Goal: Task Accomplishment & Management: Manage account settings

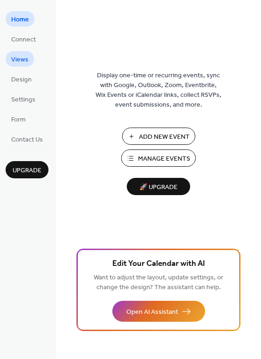
click at [20, 59] on span "Views" at bounding box center [19, 60] width 17 height 10
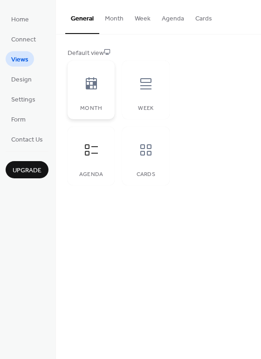
click at [90, 86] on icon at bounding box center [91, 83] width 15 height 15
click at [168, 19] on button "Agenda" at bounding box center [173, 16] width 34 height 33
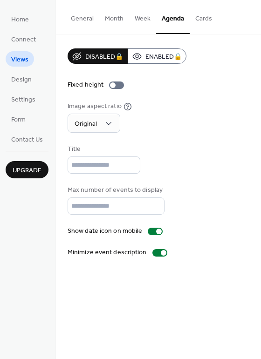
click at [120, 18] on button "Month" at bounding box center [114, 16] width 30 height 33
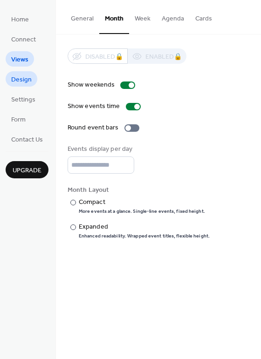
click at [31, 77] on link "Design" at bounding box center [22, 78] width 32 height 15
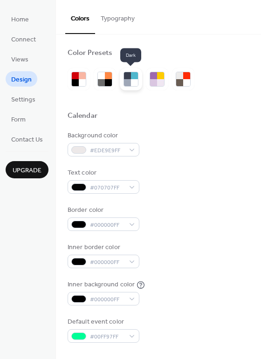
click at [134, 83] on div at bounding box center [134, 82] width 7 height 7
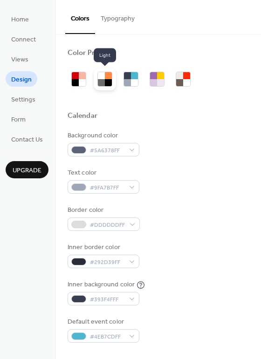
click at [101, 84] on div at bounding box center [101, 82] width 7 height 7
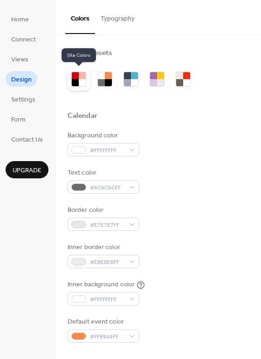
click at [84, 85] on div at bounding box center [82, 82] width 7 height 7
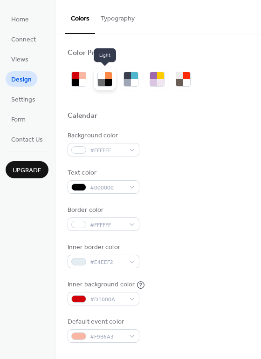
click at [106, 83] on div at bounding box center [108, 82] width 7 height 7
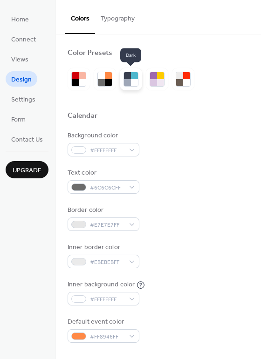
click at [131, 83] on div at bounding box center [134, 82] width 7 height 7
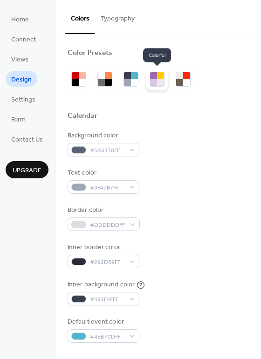
click at [160, 81] on div at bounding box center [160, 82] width 7 height 7
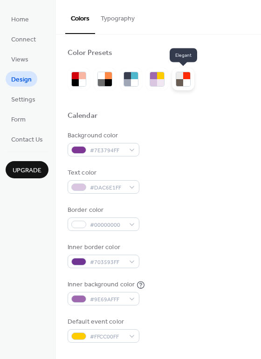
click at [181, 84] on div at bounding box center [179, 82] width 7 height 7
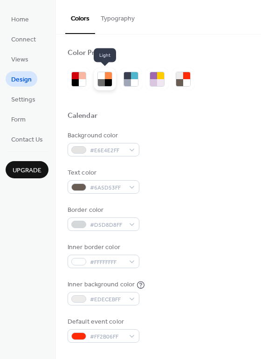
click at [109, 83] on div at bounding box center [108, 82] width 7 height 7
click at [25, 81] on span "Design" at bounding box center [21, 80] width 21 height 10
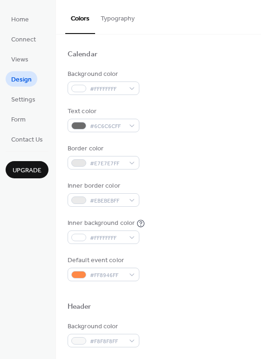
scroll to position [62, 0]
click at [116, 19] on button "Typography" at bounding box center [117, 16] width 45 height 33
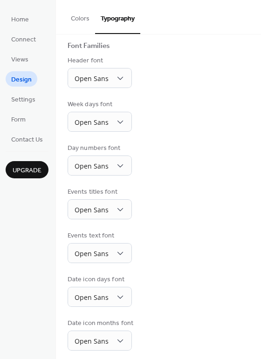
click at [74, 17] on button "Colors" at bounding box center [80, 16] width 30 height 33
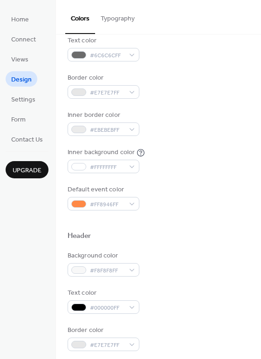
scroll to position [124, 0]
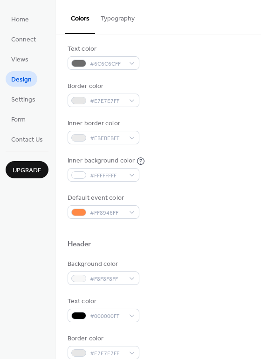
click at [16, 83] on span "Design" at bounding box center [21, 80] width 21 height 10
click at [24, 59] on span "Views" at bounding box center [19, 60] width 17 height 10
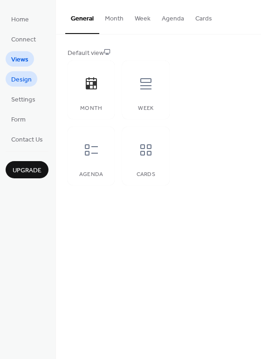
click at [22, 76] on span "Design" at bounding box center [21, 80] width 21 height 10
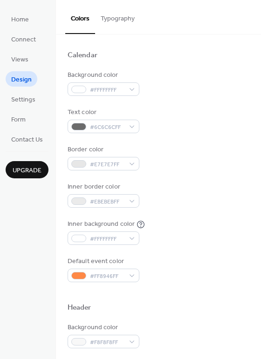
scroll to position [62, 0]
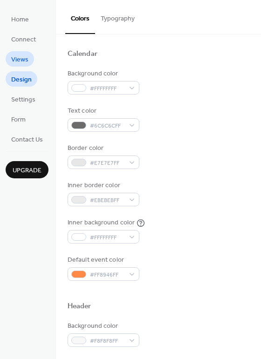
click at [27, 58] on span "Views" at bounding box center [19, 60] width 17 height 10
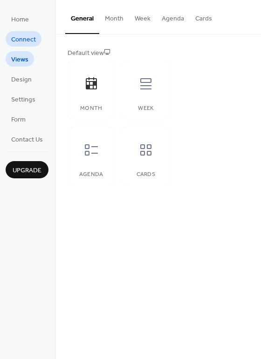
click at [21, 40] on span "Connect" at bounding box center [23, 40] width 25 height 10
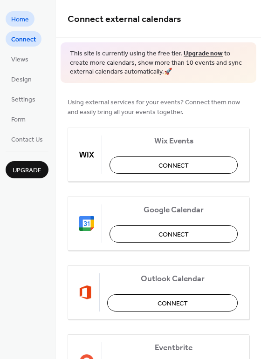
click at [21, 20] on span "Home" at bounding box center [20, 20] width 18 height 10
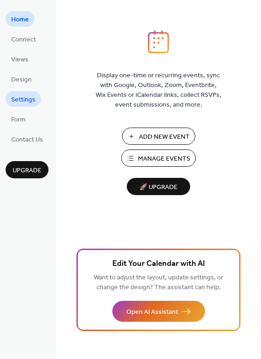
click at [16, 101] on span "Settings" at bounding box center [23, 100] width 24 height 10
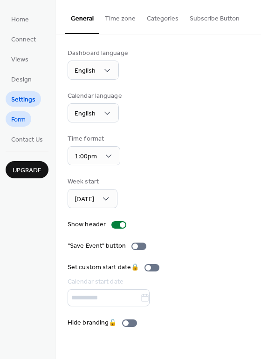
click at [21, 121] on span "Form" at bounding box center [18, 120] width 14 height 10
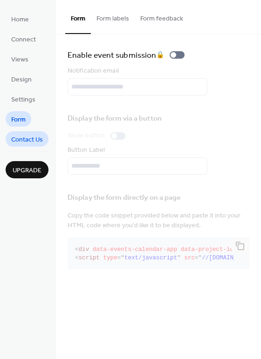
click at [26, 138] on span "Contact Us" at bounding box center [27, 140] width 32 height 10
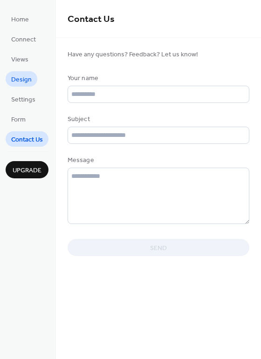
click at [19, 80] on span "Design" at bounding box center [21, 80] width 21 height 10
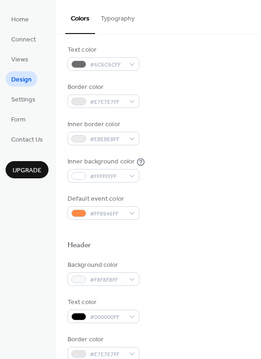
scroll to position [124, 0]
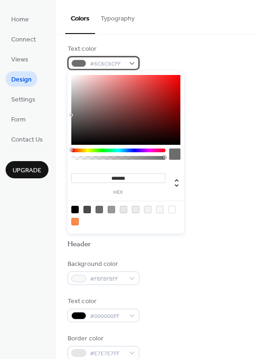
click at [129, 62] on div "#6C6C6CFF" at bounding box center [104, 63] width 72 height 14
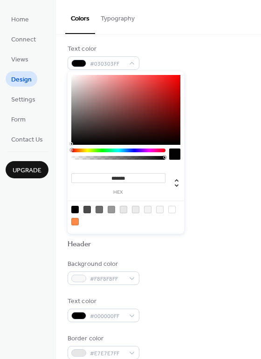
type input "*******"
drag, startPoint x: 71, startPoint y: 114, endPoint x: 72, endPoint y: 146, distance: 31.7
click at [72, 146] on div at bounding box center [72, 146] width 2 height 2
click at [221, 124] on div "Inner border color #EBEBEBFF" at bounding box center [159, 132] width 182 height 26
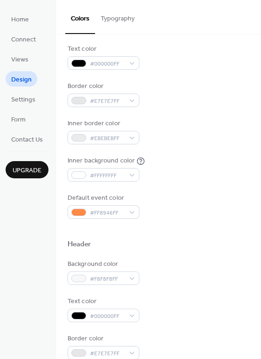
click at [165, 89] on div "Border color #E7E7E7FF" at bounding box center [159, 95] width 182 height 26
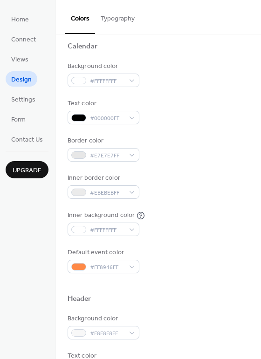
scroll to position [0, 0]
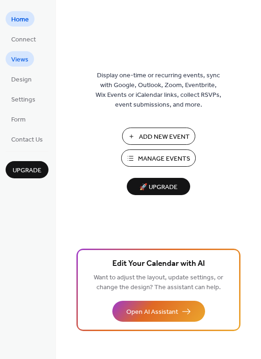
click at [22, 61] on span "Views" at bounding box center [19, 60] width 17 height 10
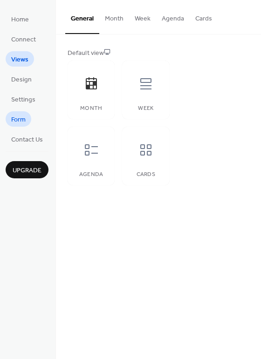
click at [21, 123] on span "Form" at bounding box center [18, 120] width 14 height 10
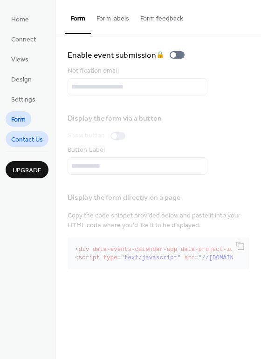
click at [23, 139] on span "Contact Us" at bounding box center [27, 140] width 32 height 10
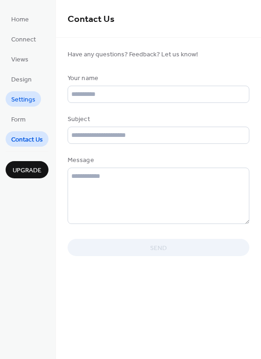
click at [25, 102] on span "Settings" at bounding box center [23, 100] width 24 height 10
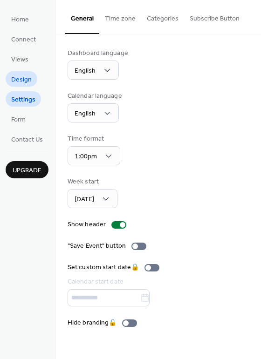
click at [19, 82] on span "Design" at bounding box center [21, 80] width 21 height 10
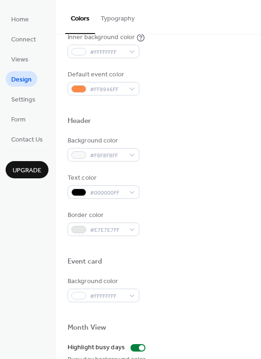
scroll to position [248, 0]
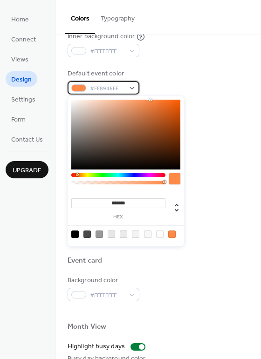
click at [128, 88] on div "#FF8946FF" at bounding box center [104, 88] width 72 height 14
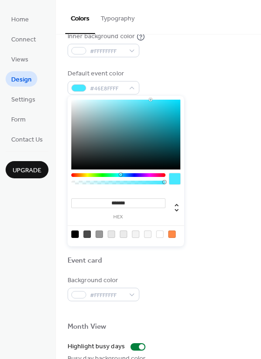
click at [120, 175] on div at bounding box center [118, 175] width 94 height 4
type input "*******"
drag, startPoint x: 139, startPoint y: 142, endPoint x: 179, endPoint y: 99, distance: 58.0
click at [179, 100] on div at bounding box center [125, 135] width 109 height 70
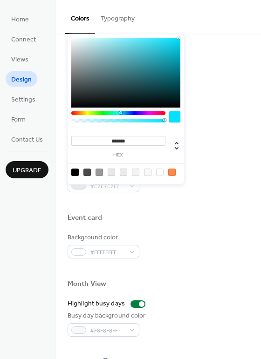
scroll to position [212, 0]
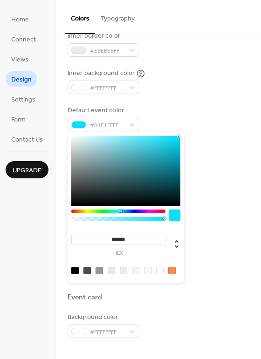
click at [204, 173] on div "Background color #F8F8F8FF" at bounding box center [159, 185] width 182 height 26
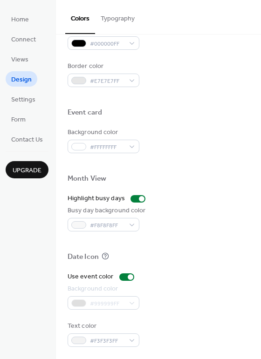
scroll to position [398, 0]
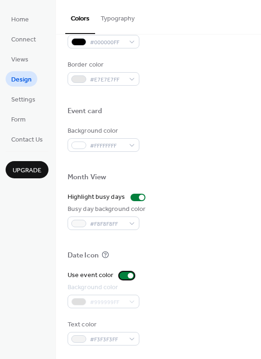
click at [120, 278] on div at bounding box center [126, 275] width 15 height 7
click at [131, 194] on div at bounding box center [138, 197] width 15 height 7
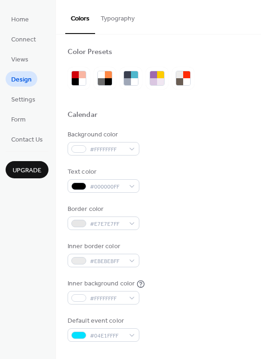
scroll to position [0, 0]
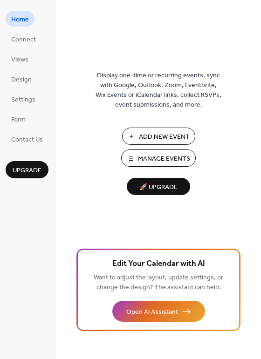
click at [172, 158] on span "Manage Events" at bounding box center [164, 159] width 52 height 10
click at [19, 77] on span "Design" at bounding box center [21, 80] width 21 height 10
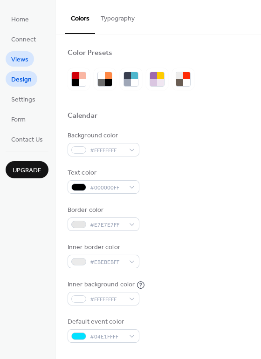
click at [19, 59] on span "Views" at bounding box center [19, 60] width 17 height 10
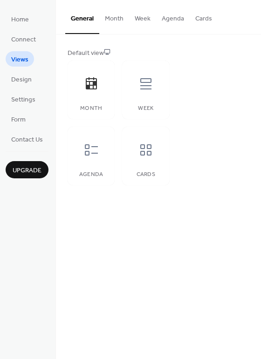
click at [198, 19] on button "Cards" at bounding box center [204, 16] width 28 height 33
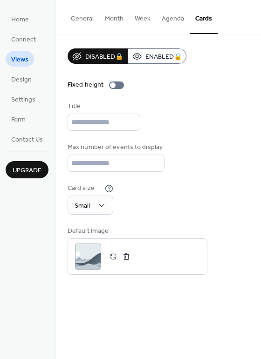
click at [176, 21] on button "Agenda" at bounding box center [173, 16] width 34 height 33
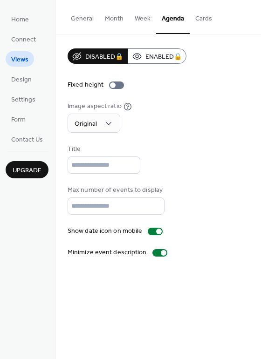
click at [143, 20] on button "Week" at bounding box center [142, 16] width 27 height 33
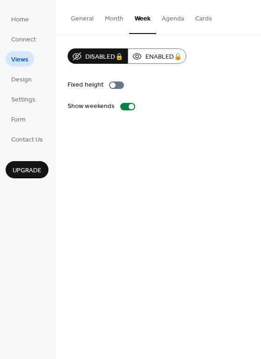
click at [110, 18] on button "Month" at bounding box center [114, 16] width 30 height 33
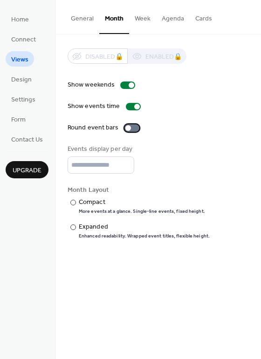
click at [132, 128] on div at bounding box center [131, 127] width 15 height 7
click at [126, 128] on div at bounding box center [131, 127] width 15 height 7
click at [72, 202] on div at bounding box center [73, 203] width 6 height 6
click at [72, 228] on div at bounding box center [73, 228] width 6 height 6
click at [26, 82] on span "Design" at bounding box center [21, 80] width 21 height 10
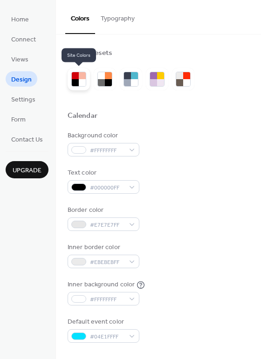
click at [79, 85] on div at bounding box center [82, 82] width 7 height 7
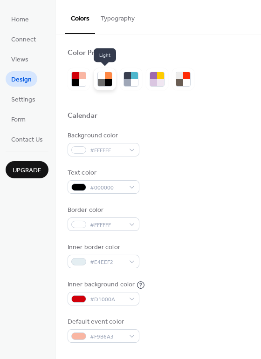
click at [100, 83] on div at bounding box center [101, 82] width 7 height 7
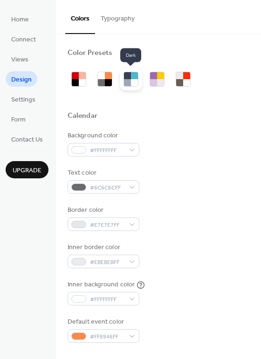
click at [130, 80] on div at bounding box center [127, 82] width 7 height 7
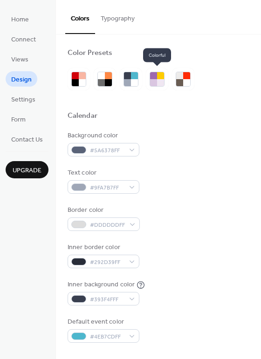
click at [153, 80] on div at bounding box center [153, 82] width 7 height 7
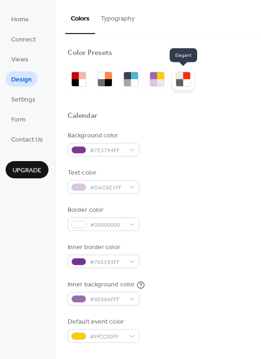
click at [178, 80] on div at bounding box center [179, 82] width 7 height 7
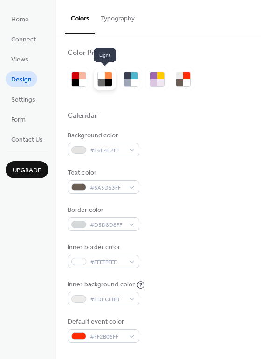
click at [102, 84] on div at bounding box center [101, 82] width 7 height 7
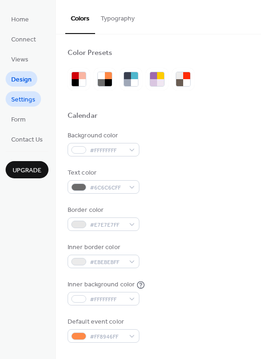
click at [24, 100] on span "Settings" at bounding box center [23, 100] width 24 height 10
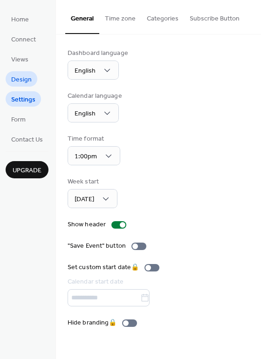
click at [21, 81] on span "Design" at bounding box center [21, 80] width 21 height 10
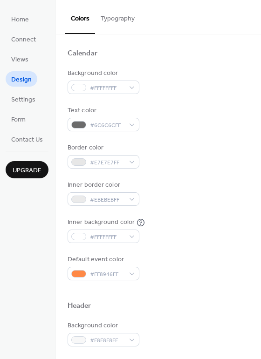
scroll to position [62, 0]
click at [128, 125] on div "#6C6C6CFF" at bounding box center [104, 125] width 72 height 14
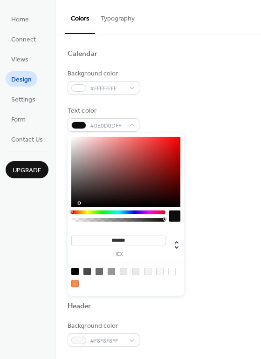
type input "*******"
drag, startPoint x: 72, startPoint y: 178, endPoint x: 72, endPoint y: 211, distance: 33.6
click at [72, 211] on div "******* hex" at bounding box center [126, 214] width 117 height 163
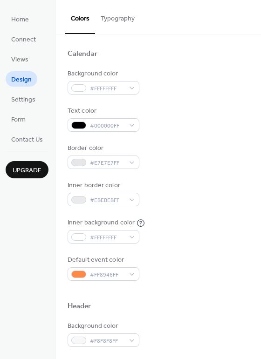
click at [220, 160] on div "Border color #E7E7E7FF" at bounding box center [159, 157] width 182 height 26
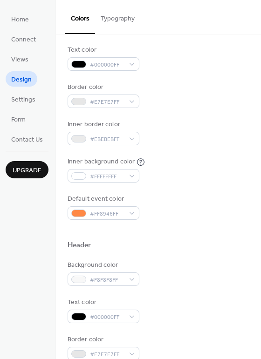
scroll to position [124, 0]
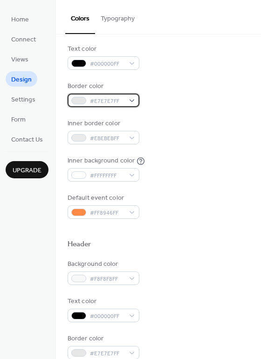
click at [106, 104] on span "#E7E7E7FF" at bounding box center [107, 101] width 34 height 10
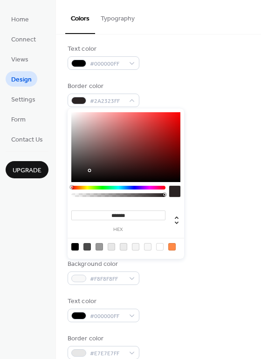
type input "*******"
drag, startPoint x: 71, startPoint y: 117, endPoint x: 74, endPoint y: 185, distance: 67.2
click at [74, 185] on div "******* hex" at bounding box center [126, 184] width 117 height 151
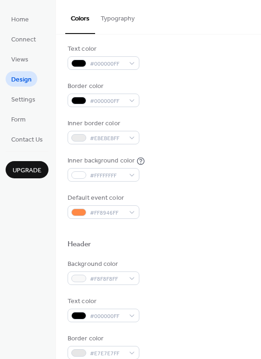
click at [218, 176] on div "Inner background color #FFFFFFFF" at bounding box center [159, 169] width 182 height 26
click at [124, 141] on span "#EBEBEBFF" at bounding box center [107, 139] width 34 height 10
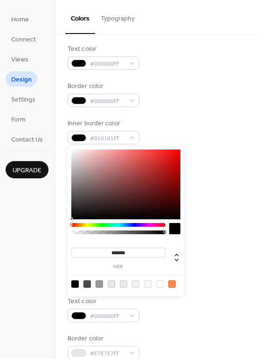
type input "*******"
drag, startPoint x: 71, startPoint y: 155, endPoint x: 67, endPoint y: 221, distance: 66.4
click at [67, 221] on body "Home Connect Views Design Settings Form Contact Us Upgrade Design Upgrade Color…" at bounding box center [130, 179] width 261 height 359
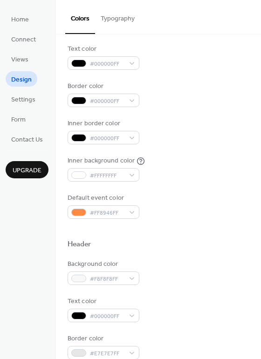
click at [251, 152] on div "Color Presets Calendar Background color #FFFFFFFF Text color #000000FF Border c…" at bounding box center [158, 272] width 205 height 723
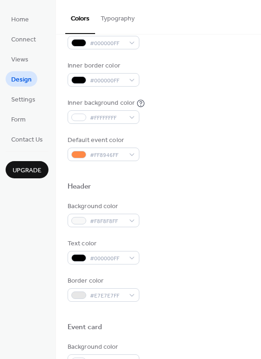
scroll to position [186, 0]
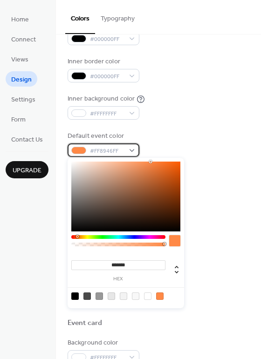
click at [96, 151] on span "#FF8946FF" at bounding box center [107, 151] width 34 height 10
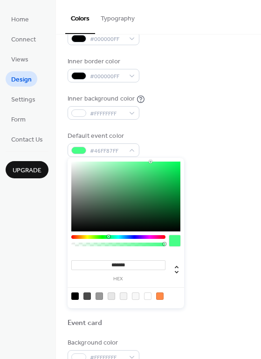
click at [108, 238] on div at bounding box center [118, 237] width 94 height 4
click at [153, 237] on div at bounding box center [118, 237] width 94 height 4
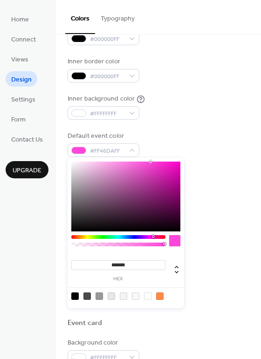
type input "*******"
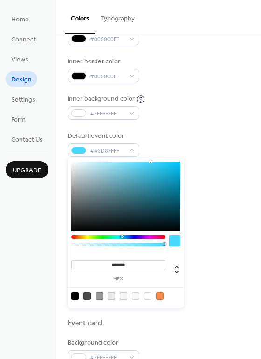
click at [122, 237] on div at bounding box center [118, 237] width 94 height 4
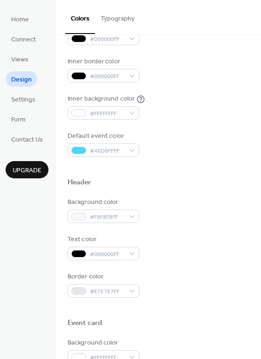
click at [208, 222] on div "Background color #F8F8F8FF Text color #000000FF Border color #E7E7E7FF" at bounding box center [159, 248] width 182 height 100
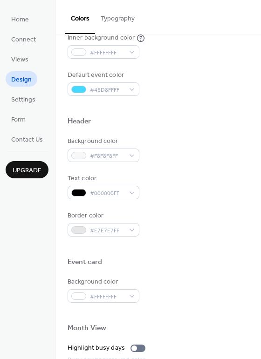
scroll to position [248, 0]
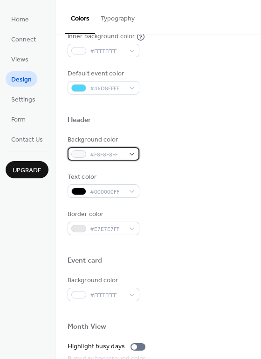
click at [116, 158] on span "#F8F8F8FF" at bounding box center [107, 155] width 34 height 10
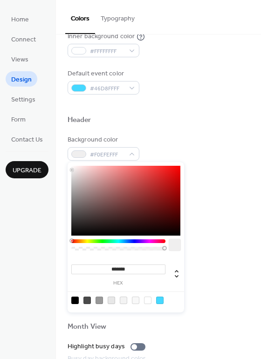
type input "*******"
drag, startPoint x: 70, startPoint y: 168, endPoint x: 72, endPoint y: 173, distance: 6.1
click at [72, 173] on div at bounding box center [72, 173] width 2 height 2
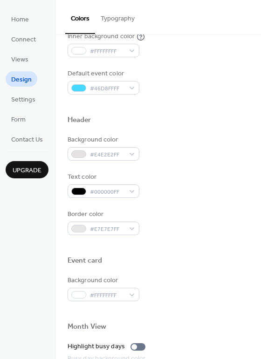
click at [230, 153] on div "Background color #E4E2E2FF" at bounding box center [159, 148] width 182 height 26
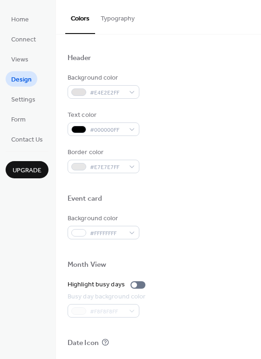
scroll to position [372, 0]
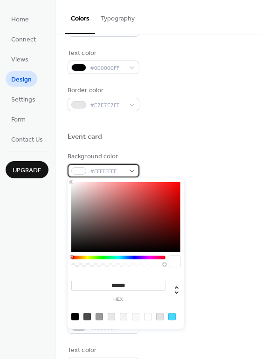
click at [131, 171] on div "#FFFFFFFF" at bounding box center [104, 171] width 72 height 14
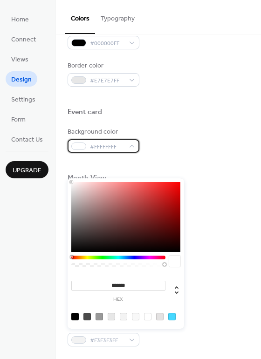
scroll to position [398, 0]
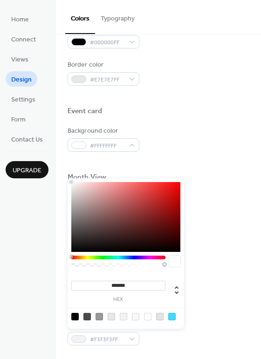
click at [78, 241] on div "******* hex" at bounding box center [126, 254] width 117 height 151
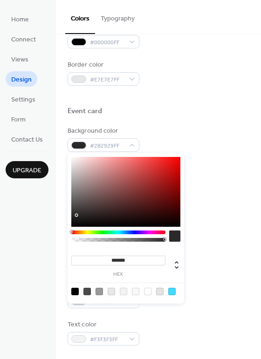
type input "*******"
click at [174, 164] on div at bounding box center [125, 192] width 109 height 70
click at [200, 167] on div at bounding box center [159, 162] width 182 height 21
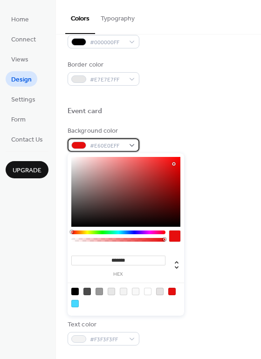
click at [116, 150] on span "#E60E0EFF" at bounding box center [107, 146] width 34 height 10
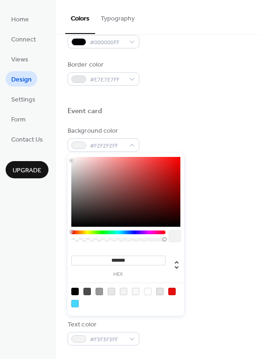
type input "*******"
click at [71, 158] on div at bounding box center [125, 192] width 109 height 70
click at [206, 158] on div at bounding box center [159, 162] width 182 height 21
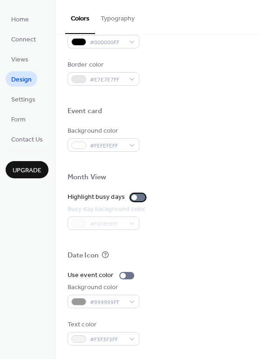
click at [138, 197] on div at bounding box center [138, 197] width 15 height 7
click at [132, 198] on div at bounding box center [138, 197] width 15 height 7
click at [139, 198] on div at bounding box center [138, 197] width 15 height 7
click at [128, 275] on div at bounding box center [126, 275] width 15 height 7
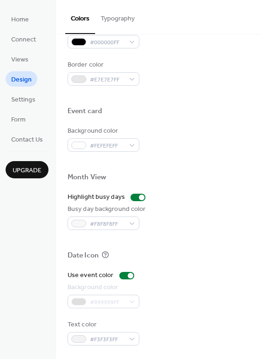
click at [100, 301] on div "#999999FF" at bounding box center [104, 302] width 72 height 14
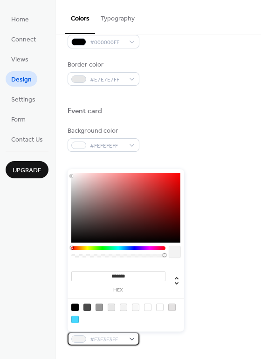
click at [106, 342] on span "#F3F3F3FF" at bounding box center [107, 340] width 34 height 10
click at [75, 307] on div at bounding box center [74, 307] width 7 height 7
type input "*******"
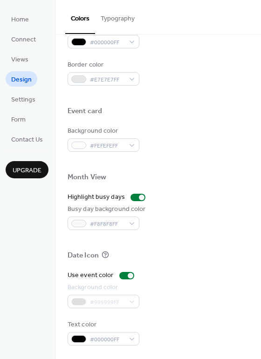
click at [211, 285] on div "Background color #999999FF" at bounding box center [159, 296] width 182 height 26
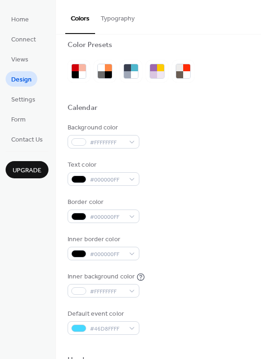
scroll to position [0, 0]
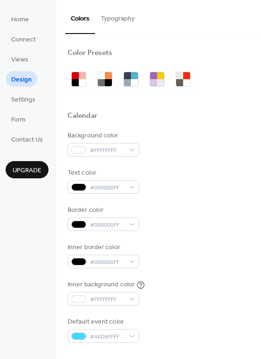
click at [32, 170] on span "Upgrade" at bounding box center [27, 171] width 29 height 10
click at [24, 143] on span "Contact Us" at bounding box center [27, 140] width 32 height 10
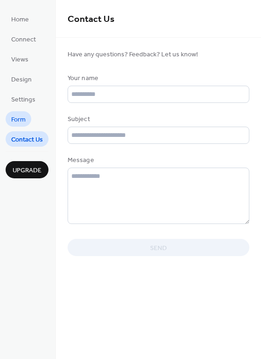
click at [20, 121] on span "Form" at bounding box center [18, 120] width 14 height 10
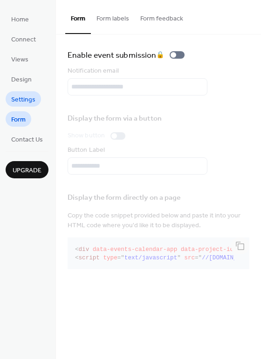
click at [28, 99] on span "Settings" at bounding box center [23, 100] width 24 height 10
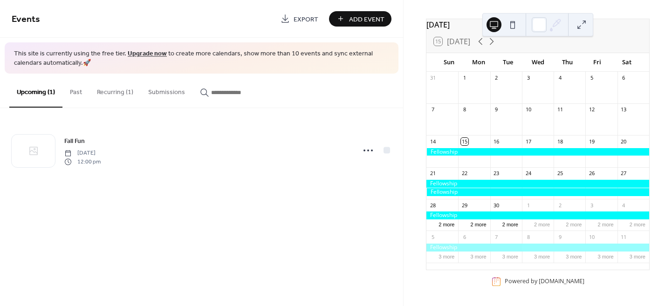
scroll to position [36, 0]
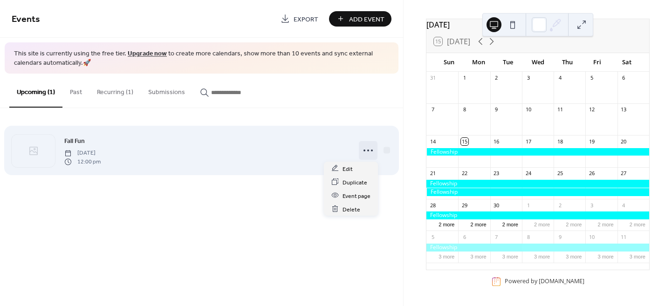
click at [365, 149] on icon at bounding box center [368, 150] width 15 height 15
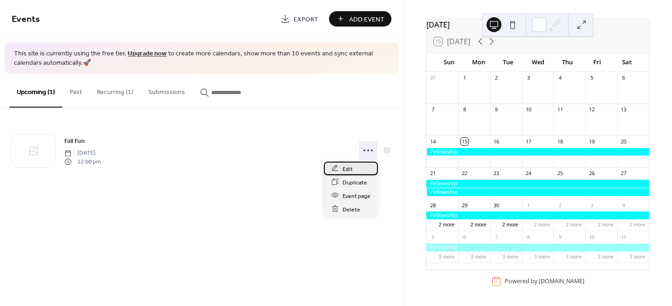
click at [348, 167] on span "Edit" at bounding box center [348, 169] width 10 height 10
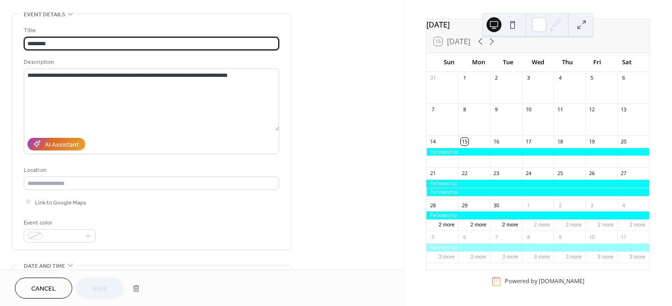
scroll to position [124, 0]
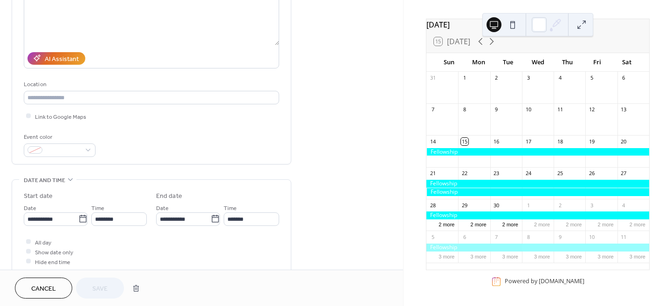
click at [46, 287] on span "Cancel" at bounding box center [43, 289] width 25 height 10
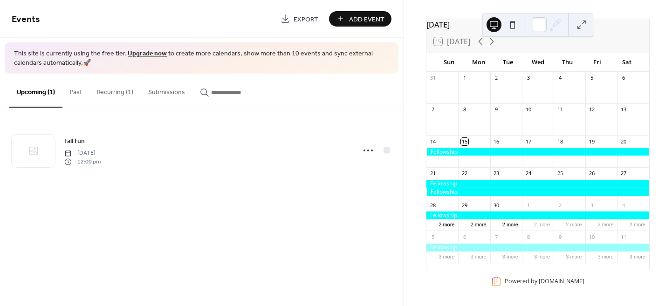
click at [582, 24] on button at bounding box center [581, 24] width 15 height 15
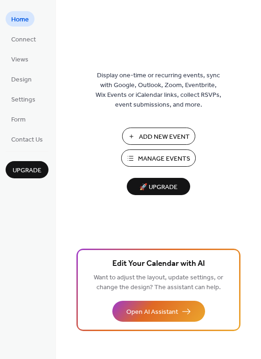
click at [162, 162] on span "Manage Events" at bounding box center [164, 159] width 52 height 10
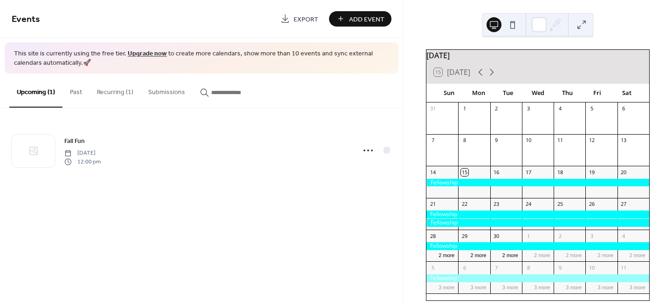
click at [477, 187] on div at bounding box center [538, 183] width 223 height 8
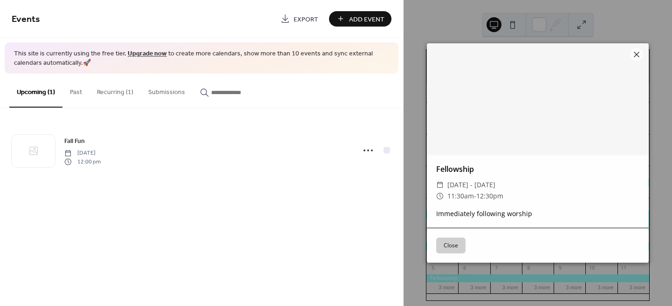
click at [452, 247] on button "Close" at bounding box center [450, 246] width 29 height 16
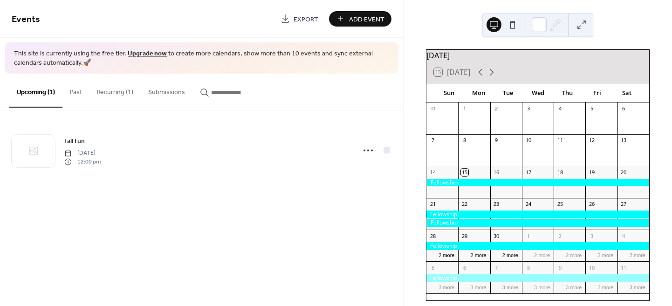
click at [613, 187] on div at bounding box center [538, 183] width 223 height 8
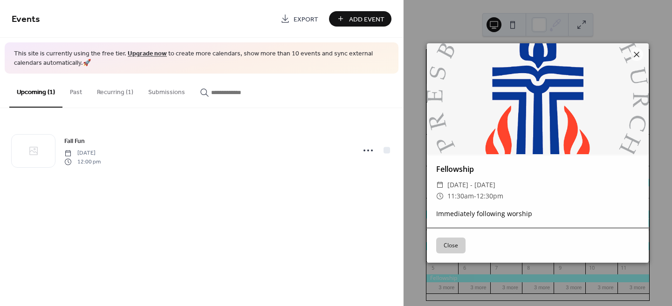
click at [460, 244] on button "Close" at bounding box center [450, 246] width 29 height 16
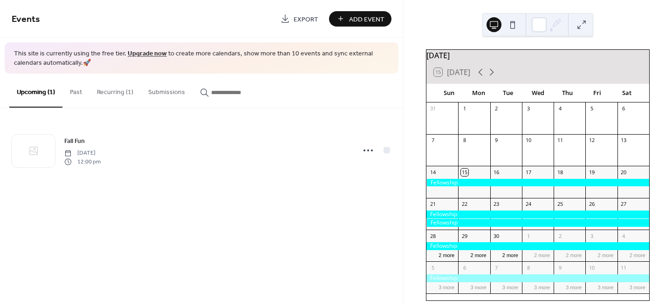
click at [581, 24] on button at bounding box center [581, 24] width 15 height 15
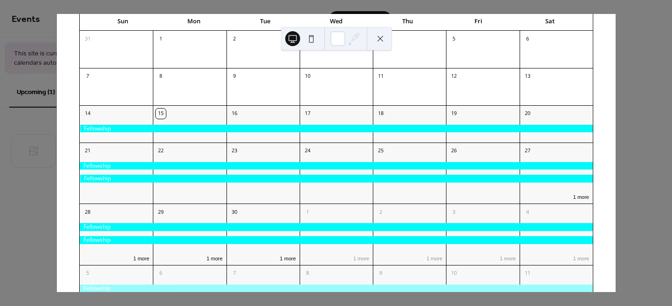
scroll to position [124, 0]
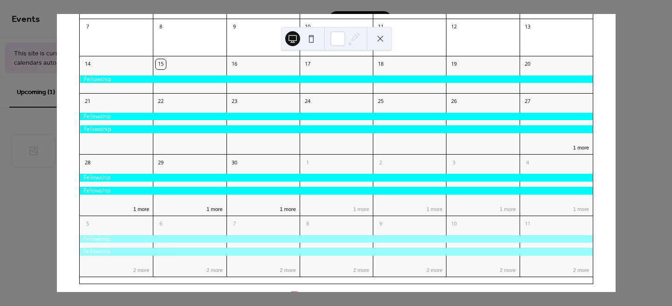
click at [310, 41] on button at bounding box center [311, 38] width 15 height 15
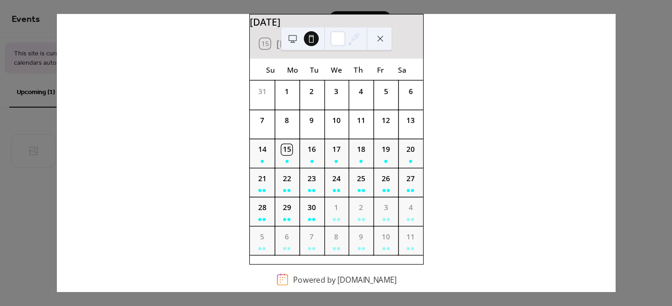
scroll to position [40, 0]
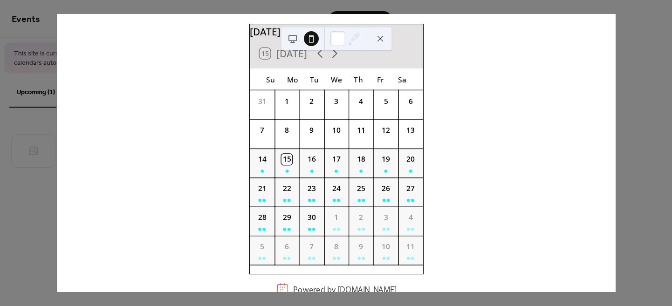
click at [292, 40] on button at bounding box center [292, 38] width 15 height 15
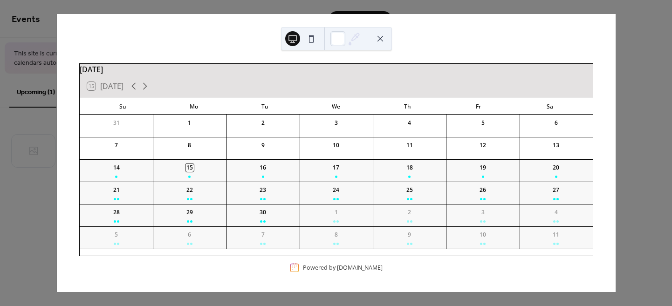
scroll to position [0, 0]
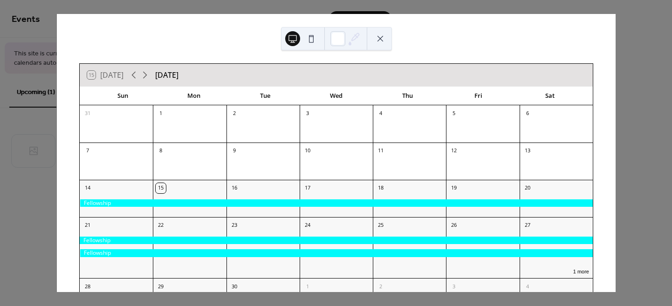
click at [287, 204] on div at bounding box center [336, 204] width 513 height 8
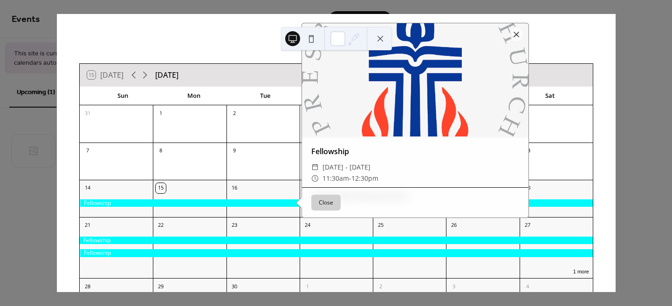
click at [327, 202] on button "Close" at bounding box center [325, 203] width 29 height 16
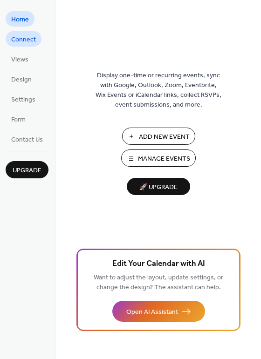
click at [29, 35] on span "Connect" at bounding box center [23, 40] width 25 height 10
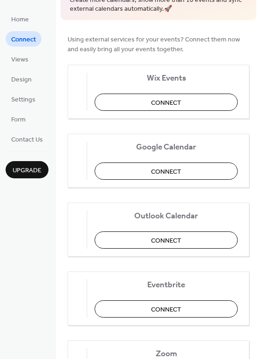
scroll to position [62, 0]
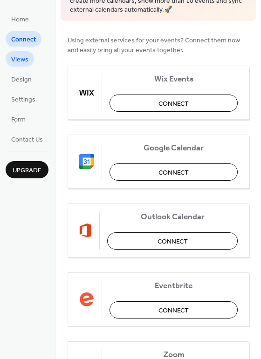
click at [27, 62] on span "Views" at bounding box center [19, 60] width 17 height 10
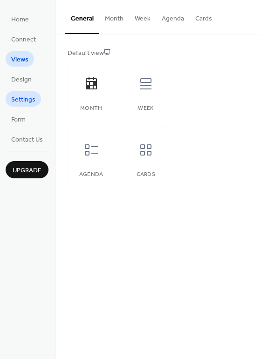
click at [27, 100] on span "Settings" at bounding box center [23, 100] width 24 height 10
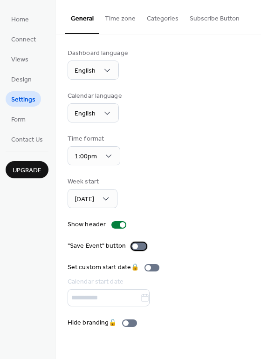
click at [141, 248] on div at bounding box center [138, 246] width 15 height 7
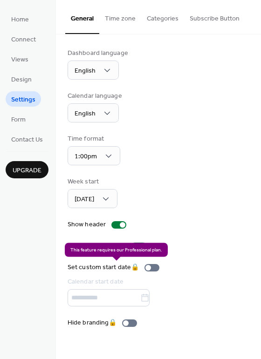
click at [156, 268] on div "Set custom start date 🔒 Calendar start date" at bounding box center [116, 285] width 96 height 44
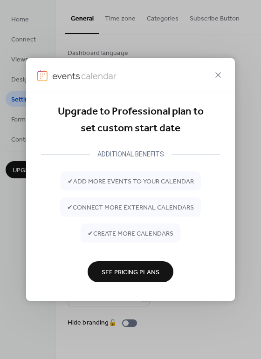
click at [249, 141] on div "Upgrade to Professional plan to set custom start date ADDITIONAL BENEFITS ✔ add…" at bounding box center [130, 179] width 261 height 359
click at [15, 115] on div "Upgrade to Professional plan to set custom start date ADDITIONAL BENEFITS ✔ add…" at bounding box center [130, 179] width 261 height 359
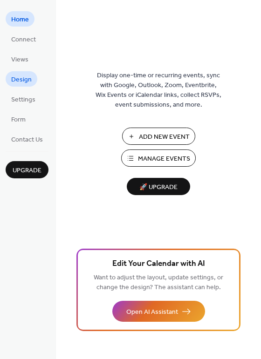
click at [18, 81] on span "Design" at bounding box center [21, 80] width 21 height 10
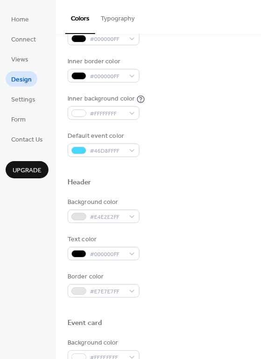
scroll to position [186, 0]
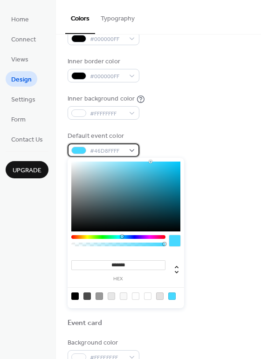
click at [132, 150] on div "#46D8FFFF" at bounding box center [104, 151] width 72 height 14
type input "*******"
click at [74, 227] on div at bounding box center [125, 197] width 109 height 70
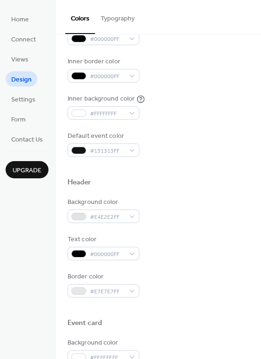
click at [216, 128] on div "Background color #FFFFFFFF Text color #000000FF Border color #000000FF Inner bo…" at bounding box center [159, 51] width 182 height 212
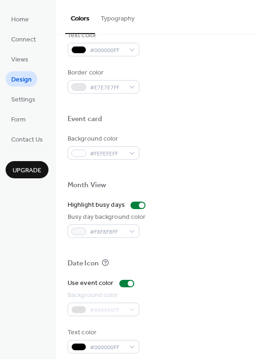
scroll to position [398, 0]
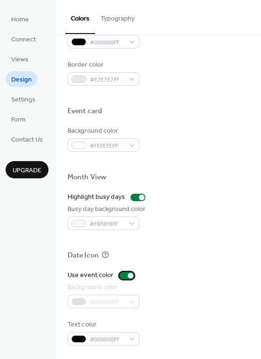
click at [119, 276] on div at bounding box center [126, 275] width 15 height 7
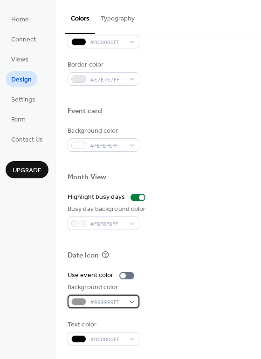
click at [131, 301] on div "#999999FF" at bounding box center [104, 302] width 72 height 14
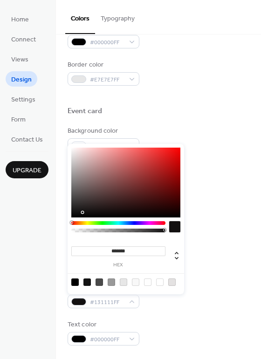
type input "*******"
drag, startPoint x: 78, startPoint y: 209, endPoint x: 71, endPoint y: 216, distance: 10.2
click at [71, 216] on div at bounding box center [125, 183] width 109 height 70
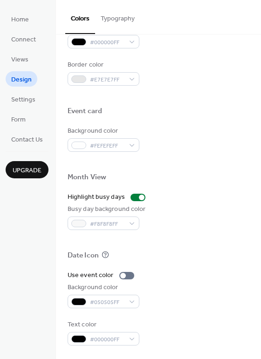
click at [210, 223] on div "Busy day background color #F8F8F8FF" at bounding box center [159, 218] width 182 height 26
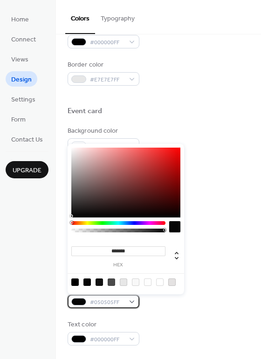
click at [111, 304] on span "#050505FF" at bounding box center [107, 303] width 34 height 10
click at [158, 282] on div at bounding box center [159, 282] width 7 height 7
type input "*******"
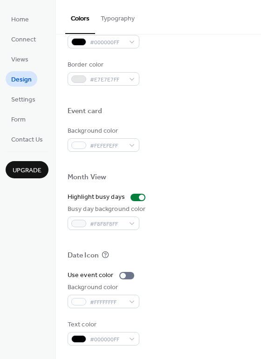
click at [199, 289] on div "Background color #FFFFFFFF" at bounding box center [159, 296] width 182 height 26
click at [113, 338] on span "#000000FF" at bounding box center [107, 340] width 34 height 10
click at [208, 262] on div "Date Icon" at bounding box center [159, 257] width 182 height 12
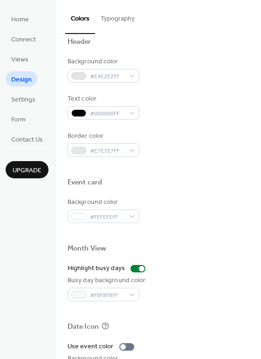
scroll to position [274, 0]
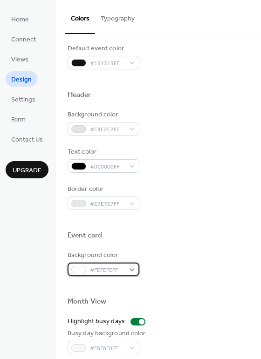
click at [105, 271] on span "#FEFEFEFF" at bounding box center [107, 271] width 34 height 10
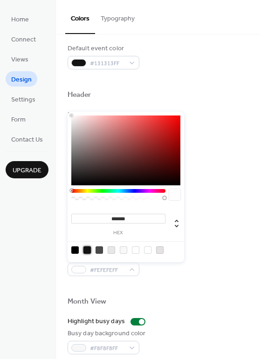
click at [83, 250] on div at bounding box center [86, 250] width 7 height 7
click at [134, 251] on div at bounding box center [135, 250] width 7 height 7
type input "*******"
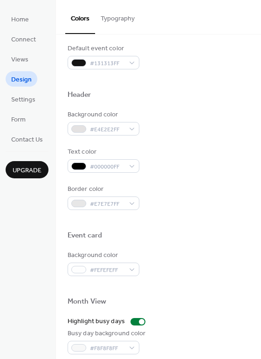
click at [216, 132] on div "Background color #E4E2E2FF" at bounding box center [159, 123] width 182 height 26
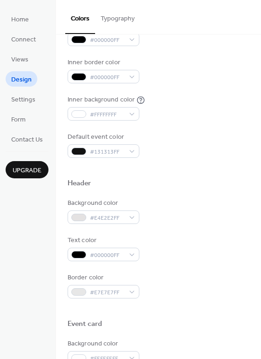
scroll to position [186, 0]
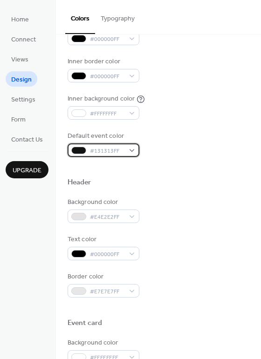
click at [121, 149] on span "#131313FF" at bounding box center [107, 151] width 34 height 10
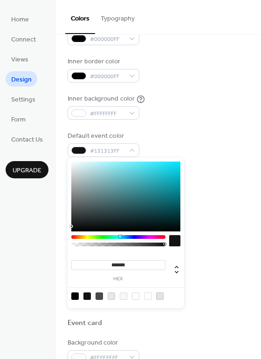
click at [120, 238] on div at bounding box center [118, 237] width 94 height 4
type input "*******"
drag, startPoint x: 165, startPoint y: 180, endPoint x: 178, endPoint y: 160, distance: 23.5
click at [178, 160] on div "******* hex" at bounding box center [126, 233] width 117 height 151
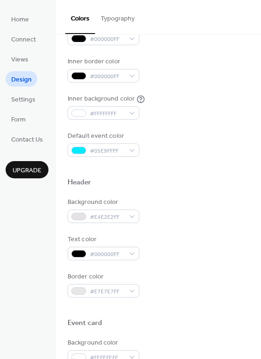
click at [204, 124] on div "Background color #FFFFFFFF Text color #000000FF Border color #000000FF Inner bo…" at bounding box center [159, 51] width 182 height 212
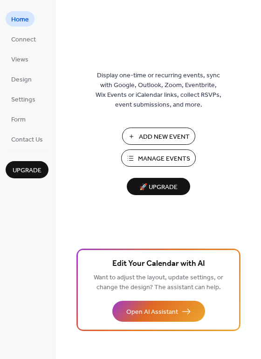
click at [166, 159] on span "Manage Events" at bounding box center [164, 159] width 52 height 10
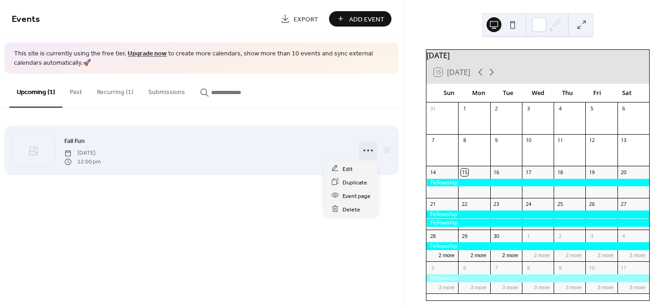
click at [371, 152] on icon at bounding box center [368, 150] width 15 height 15
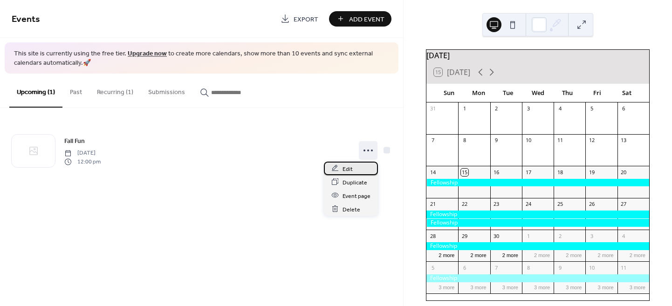
click at [347, 166] on span "Edit" at bounding box center [348, 169] width 10 height 10
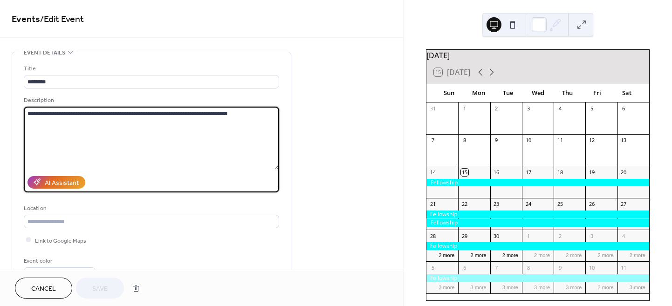
drag, startPoint x: 249, startPoint y: 115, endPoint x: 23, endPoint y: 104, distance: 226.3
click at [23, 104] on div "**********" at bounding box center [151, 170] width 279 height 236
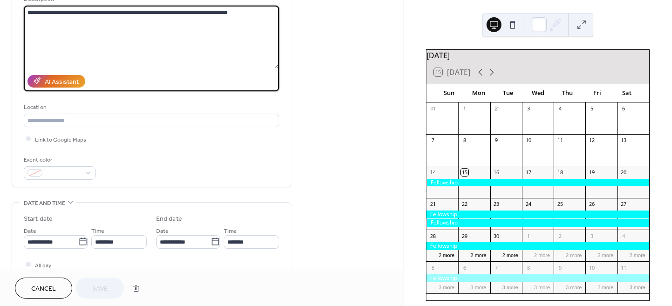
scroll to position [186, 0]
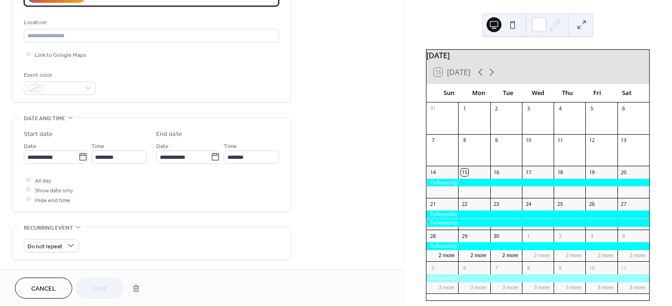
click at [58, 287] on button "Cancel" at bounding box center [43, 288] width 57 height 21
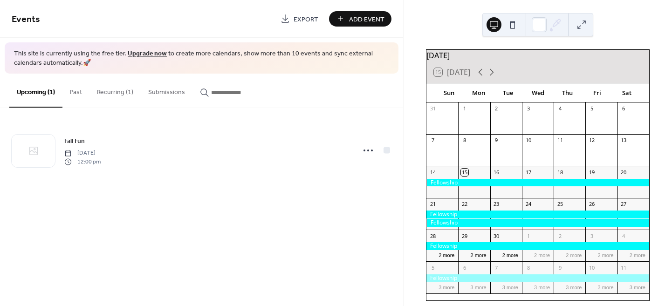
click at [119, 93] on button "Recurring (1)" at bounding box center [114, 90] width 51 height 33
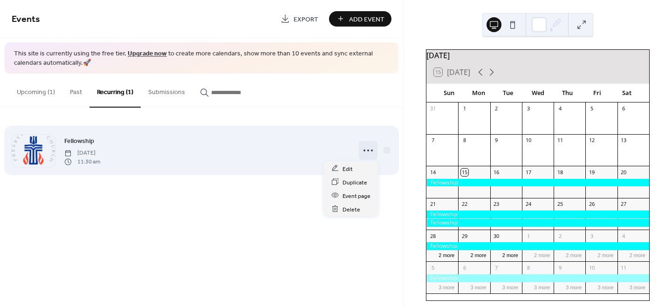
click at [365, 152] on icon at bounding box center [368, 150] width 15 height 15
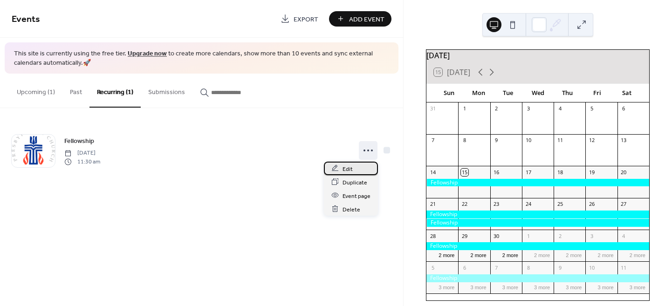
click at [351, 169] on span "Edit" at bounding box center [348, 169] width 10 height 10
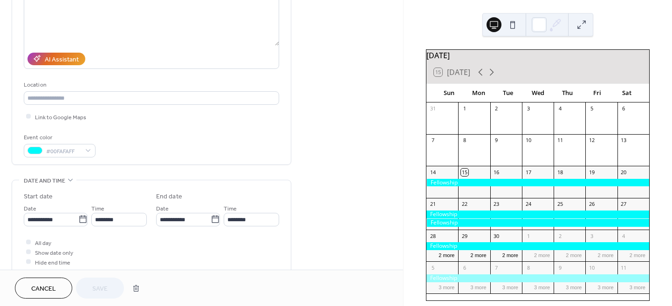
scroll to position [124, 0]
click at [89, 149] on div "#00FAFAFF" at bounding box center [60, 151] width 72 height 14
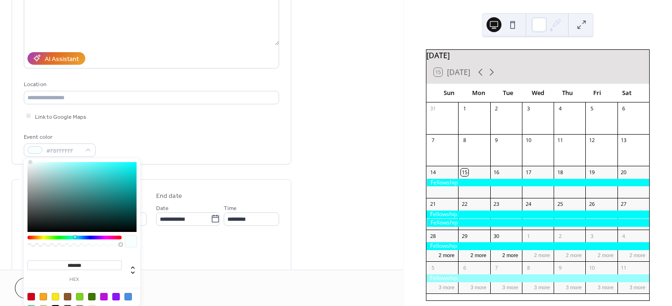
type input "*******"
drag, startPoint x: 35, startPoint y: 170, endPoint x: 23, endPoint y: 159, distance: 15.8
click at [23, 159] on body "**********" at bounding box center [336, 153] width 672 height 306
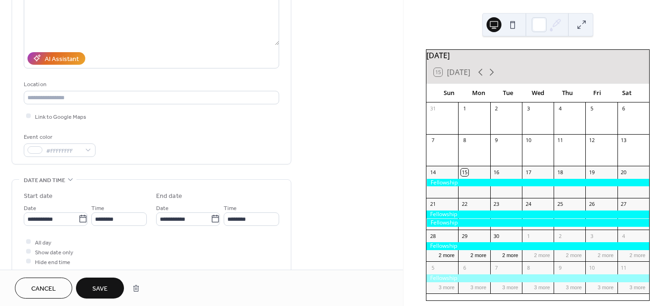
click at [318, 147] on div "**********" at bounding box center [201, 294] width 403 height 733
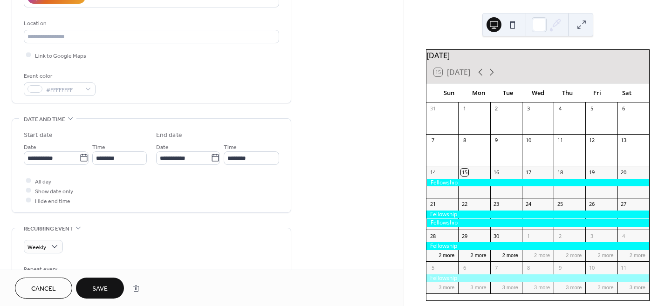
scroll to position [186, 0]
click at [97, 281] on button "Save" at bounding box center [100, 288] width 48 height 21
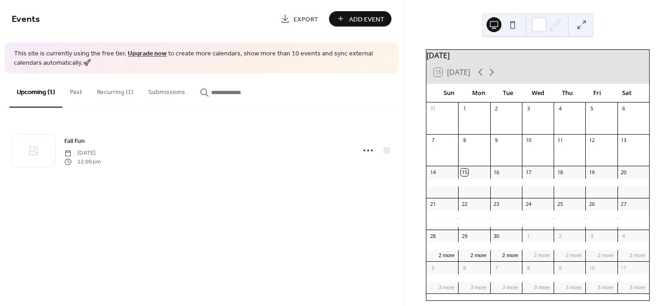
click at [114, 93] on button "Recurring (1)" at bounding box center [114, 90] width 51 height 33
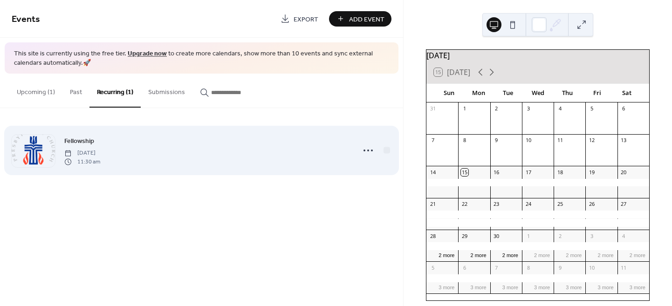
click at [100, 149] on span "[DATE]" at bounding box center [82, 153] width 36 height 8
click at [362, 150] on icon at bounding box center [368, 150] width 15 height 15
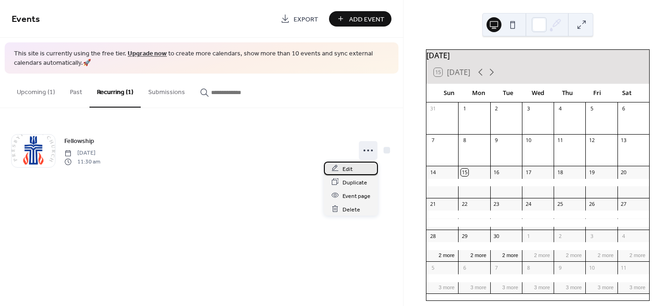
click at [349, 164] on span "Edit" at bounding box center [348, 169] width 10 height 10
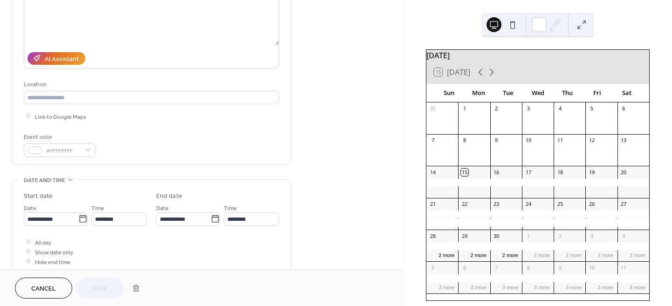
scroll to position [186, 0]
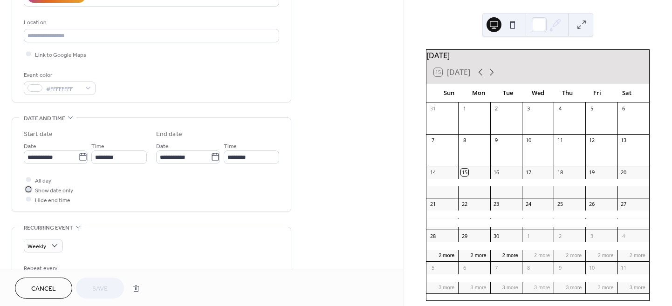
click at [28, 188] on div at bounding box center [28, 189] width 5 height 5
click at [29, 179] on div at bounding box center [28, 180] width 5 height 5
click at [27, 188] on icon at bounding box center [28, 189] width 3 height 3
click at [27, 197] on div at bounding box center [28, 199] width 5 height 5
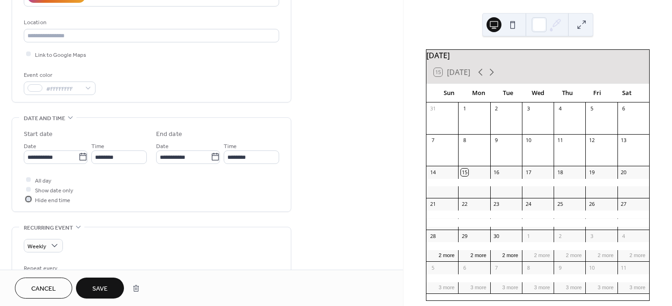
click at [27, 198] on icon at bounding box center [28, 199] width 3 height 3
click at [28, 189] on div at bounding box center [28, 189] width 5 height 5
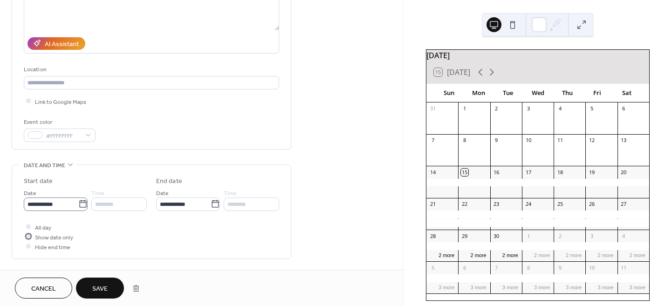
scroll to position [142, 0]
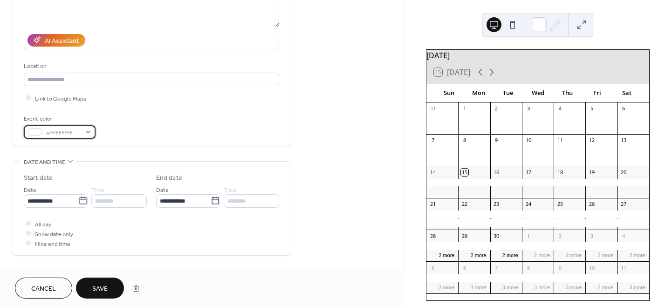
click at [82, 131] on div "#FFFFFFFF" at bounding box center [60, 132] width 72 height 14
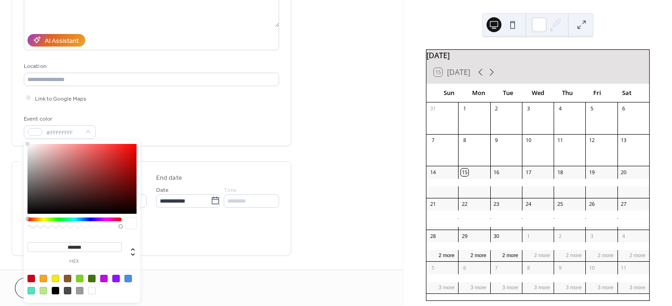
click at [30, 151] on div at bounding box center [82, 179] width 109 height 70
type input "*******"
click at [31, 162] on div at bounding box center [82, 179] width 109 height 70
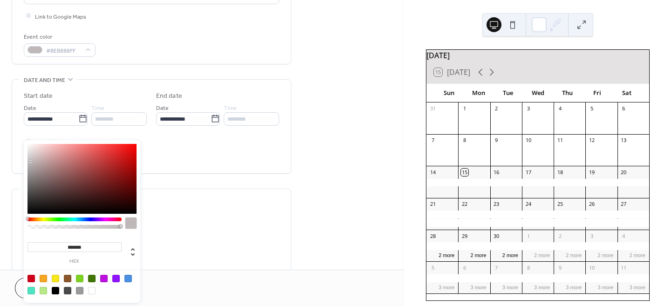
scroll to position [329, 0]
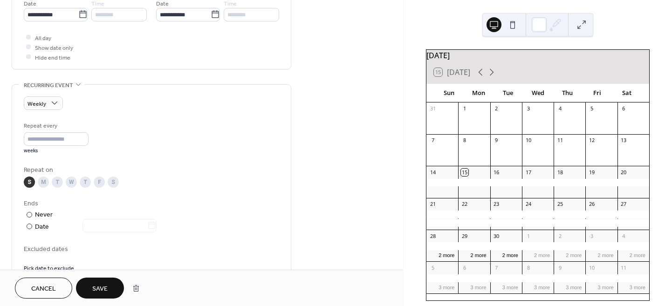
click at [100, 287] on span "Save" at bounding box center [99, 289] width 15 height 10
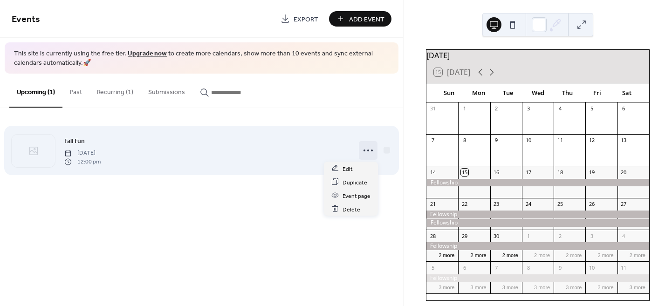
click at [368, 150] on circle at bounding box center [368, 151] width 2 height 2
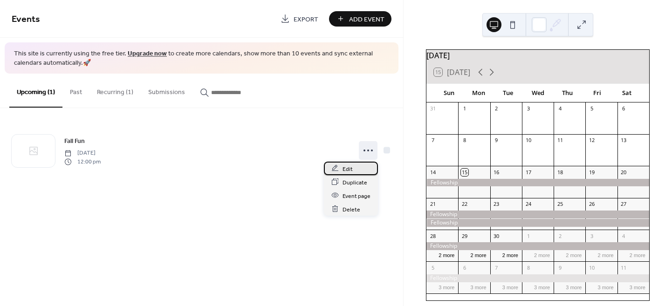
click at [344, 167] on span "Edit" at bounding box center [348, 169] width 10 height 10
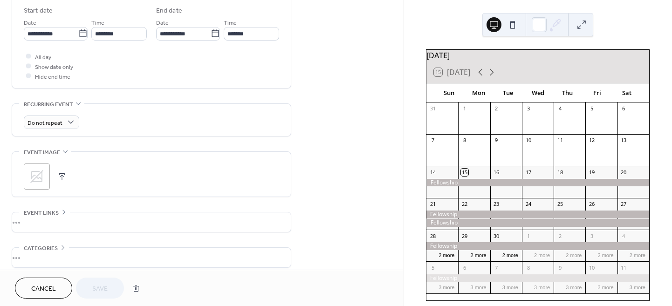
scroll to position [310, 0]
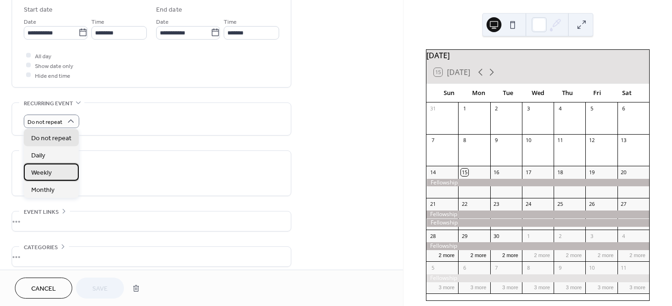
click at [51, 174] on div "Weekly" at bounding box center [51, 172] width 55 height 17
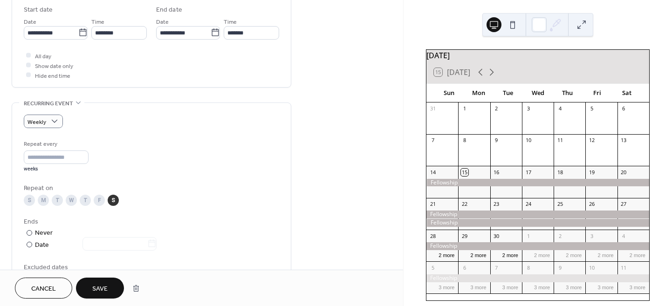
click at [26, 196] on div "S" at bounding box center [29, 200] width 11 height 11
click at [115, 201] on div "S" at bounding box center [113, 200] width 11 height 11
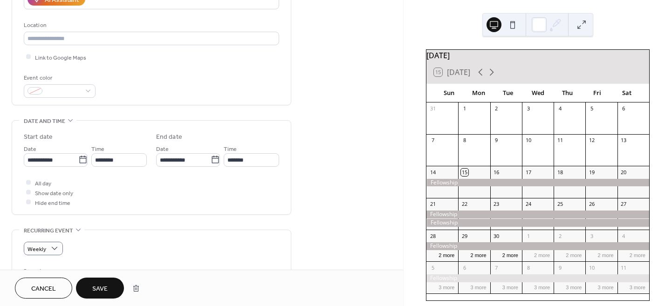
scroll to position [186, 0]
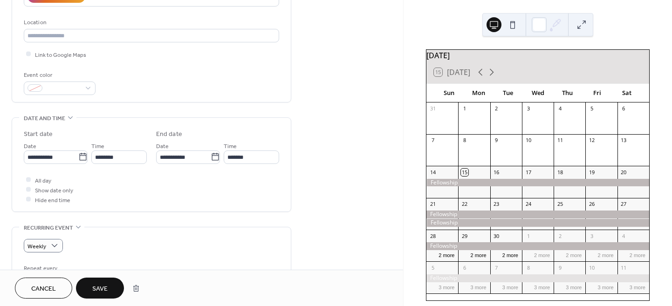
click at [51, 284] on span "Cancel" at bounding box center [43, 289] width 25 height 10
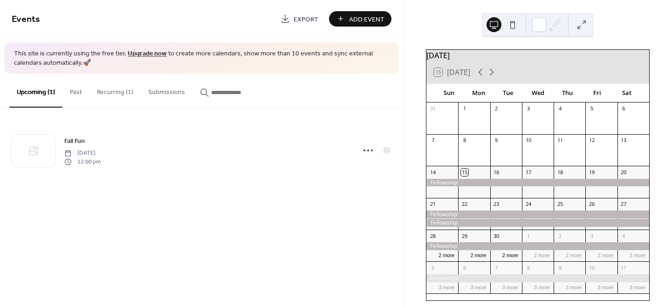
click at [117, 91] on button "Recurring (1)" at bounding box center [114, 90] width 51 height 33
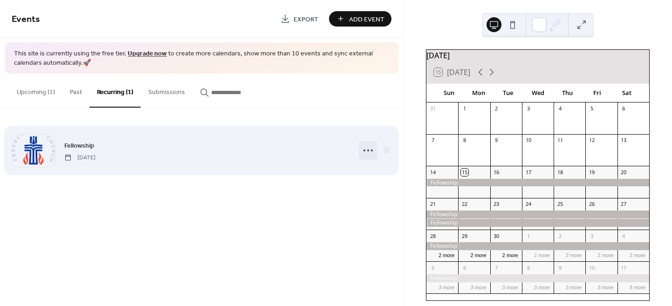
click at [364, 152] on icon at bounding box center [368, 150] width 15 height 15
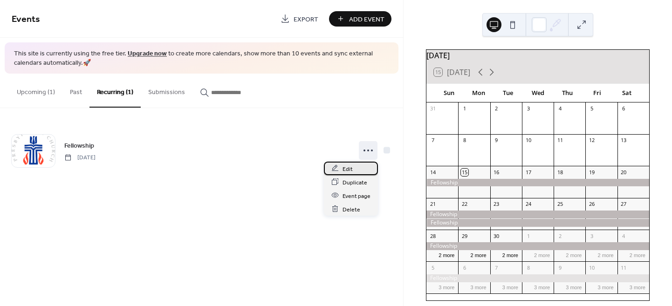
click at [345, 166] on span "Edit" at bounding box center [348, 169] width 10 height 10
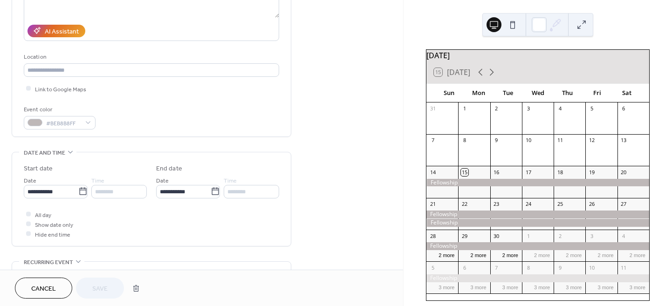
scroll to position [186, 0]
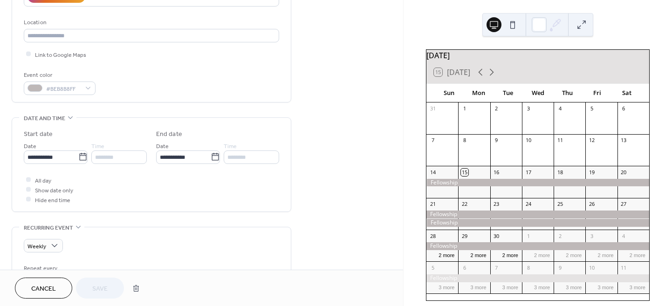
click at [30, 178] on div at bounding box center [28, 180] width 5 height 5
click at [28, 179] on div at bounding box center [28, 180] width 5 height 5
click at [28, 197] on div at bounding box center [28, 199] width 5 height 5
click at [28, 198] on div at bounding box center [28, 199] width 5 height 5
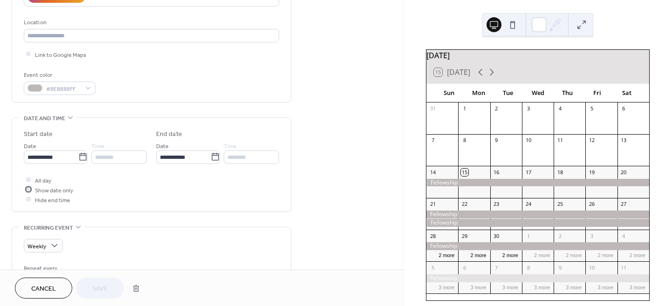
click at [28, 189] on icon at bounding box center [28, 190] width 2 height 2
click at [113, 288] on button "Save" at bounding box center [100, 288] width 48 height 21
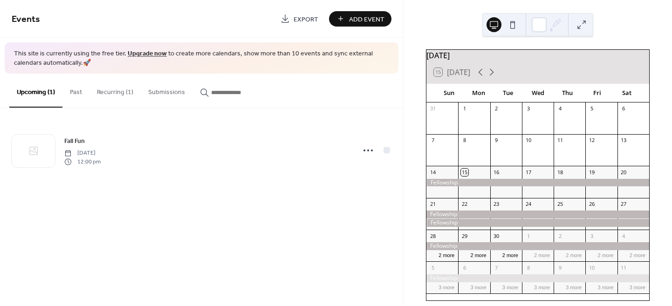
click at [126, 93] on button "Recurring (1)" at bounding box center [114, 90] width 51 height 33
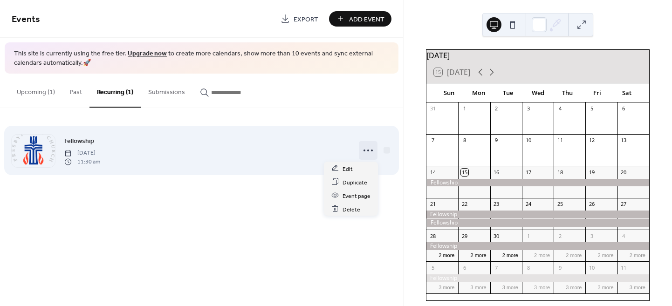
click at [365, 149] on icon at bounding box center [368, 150] width 15 height 15
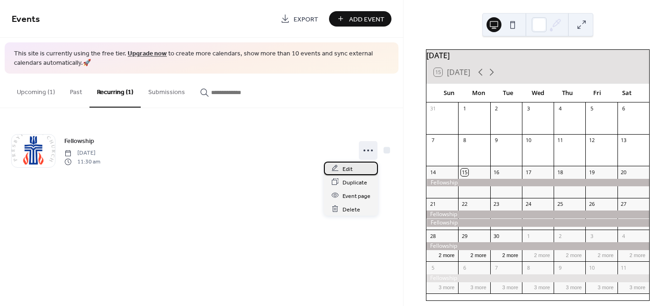
click at [350, 163] on div "Edit" at bounding box center [351, 169] width 54 height 14
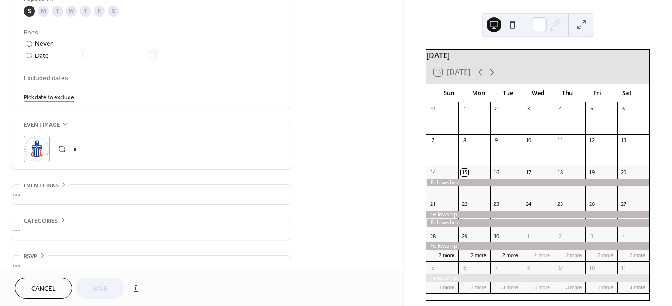
scroll to position [515, 0]
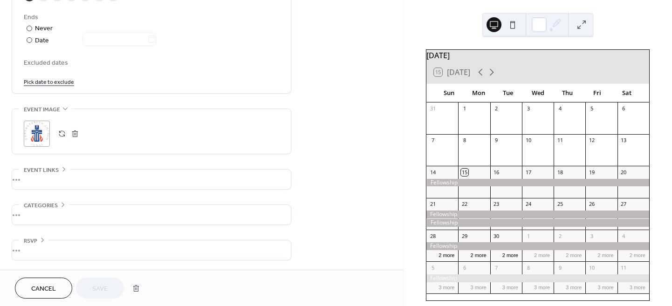
click at [26, 179] on div "•••" at bounding box center [151, 180] width 279 height 20
click at [26, 178] on div "URL Text to display Open in new tab" at bounding box center [151, 216] width 255 height 92
click at [129, 186] on div "URL" at bounding box center [151, 186] width 254 height 10
click at [96, 290] on div "Cancel Save" at bounding box center [80, 288] width 130 height 21
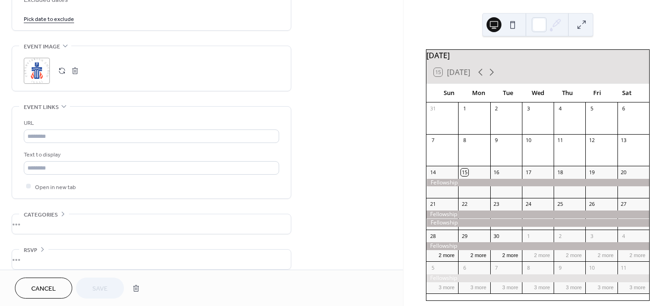
scroll to position [587, 0]
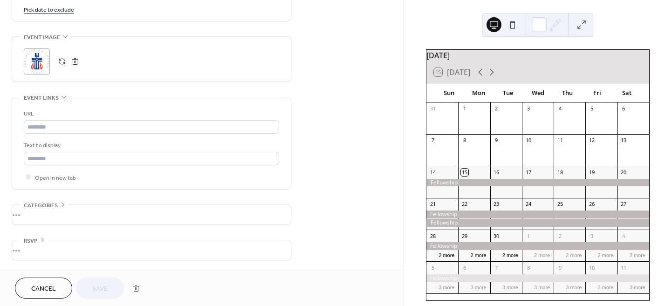
click at [63, 97] on div "•••" at bounding box center [151, 97] width 279 height 1
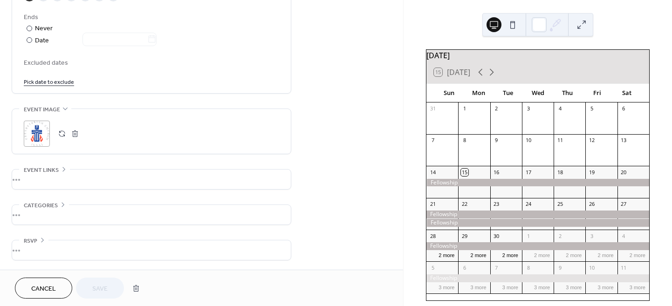
scroll to position [515, 0]
click at [95, 282] on div "Cancel Save" at bounding box center [80, 288] width 130 height 21
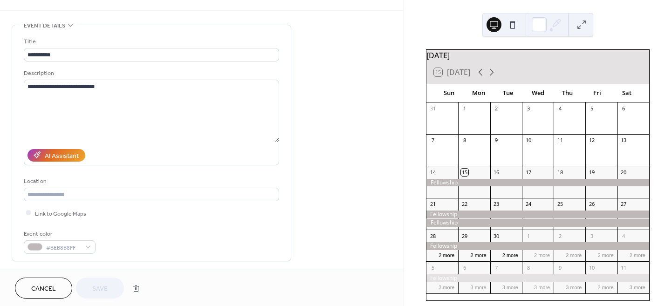
scroll to position [0, 0]
